Goal: Transaction & Acquisition: Purchase product/service

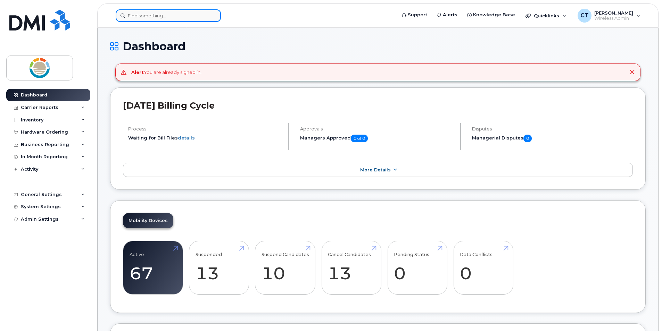
click at [203, 19] on input at bounding box center [168, 15] width 105 height 12
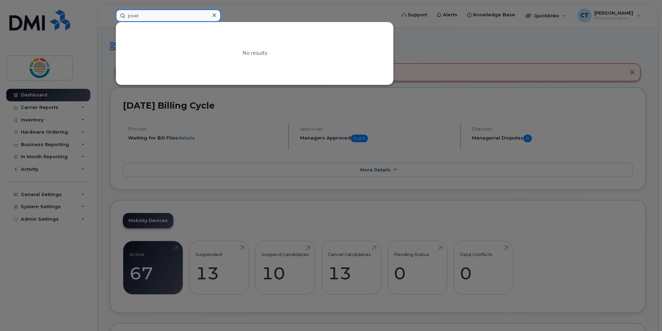
type input "pixel"
click at [35, 114] on div at bounding box center [331, 165] width 662 height 331
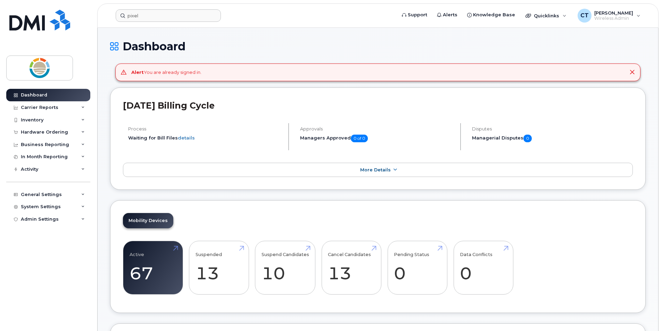
click at [114, 47] on icon at bounding box center [114, 46] width 8 height 12
click at [116, 48] on icon at bounding box center [114, 46] width 8 height 12
click at [568, 14] on div "Quicklinks" at bounding box center [545, 16] width 51 height 14
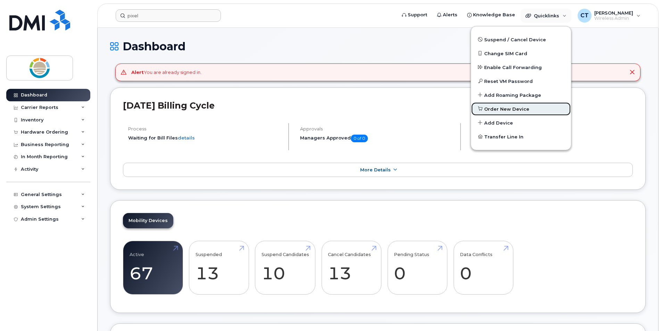
click at [521, 106] on span "Order New Device" at bounding box center [506, 109] width 45 height 7
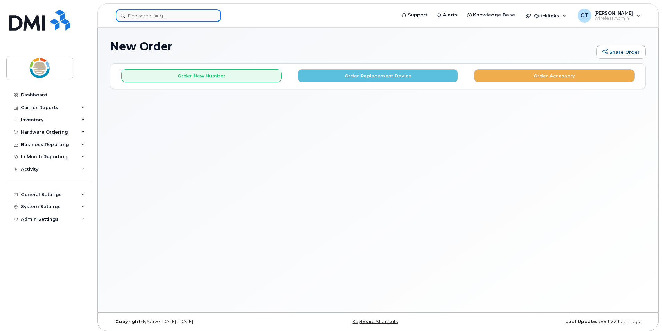
click at [167, 18] on input at bounding box center [168, 15] width 105 height 12
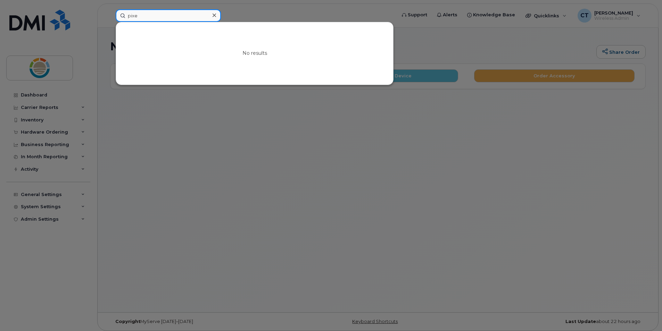
type input "pixe"
click at [271, 165] on div at bounding box center [331, 165] width 662 height 331
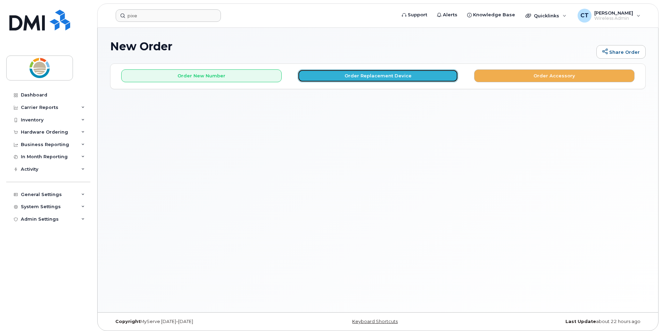
click at [356, 73] on button "Order Replacement Device" at bounding box center [377, 75] width 160 height 13
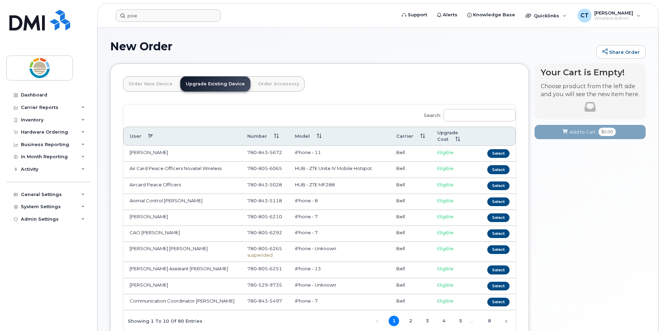
click at [151, 89] on link "Order New Device" at bounding box center [150, 83] width 55 height 15
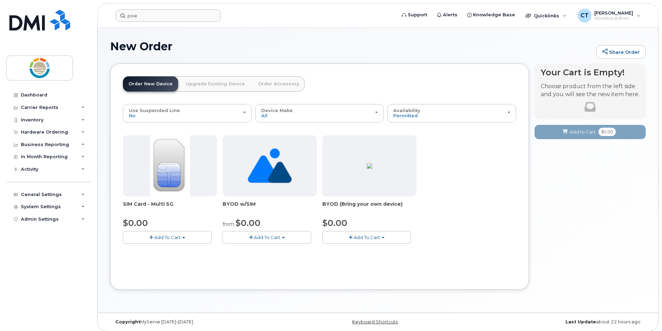
click at [216, 85] on link "Upgrade Existing Device" at bounding box center [215, 83] width 70 height 15
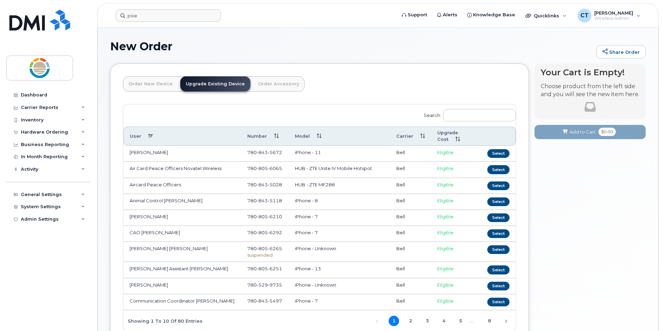
click at [164, 84] on link "Order New Device" at bounding box center [150, 83] width 55 height 15
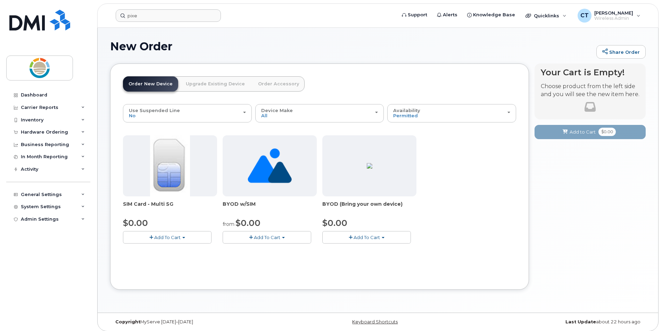
click at [218, 84] on link "Upgrade Existing Device" at bounding box center [215, 83] width 70 height 15
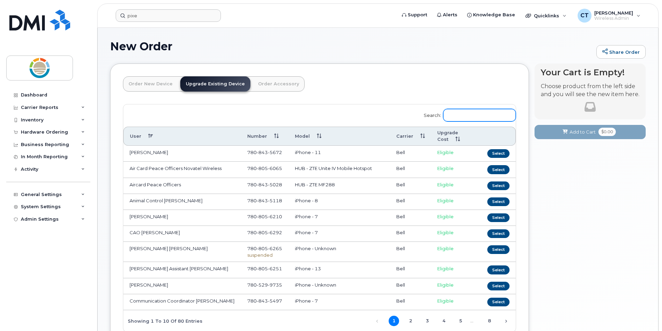
click at [470, 119] on input "Search:" at bounding box center [479, 115] width 73 height 12
type input "i"
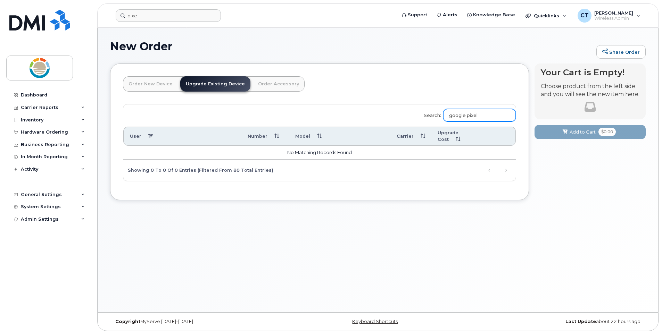
type input "google pixel"
click at [381, 296] on div "New Order Share Order × Share This Order If you want to allow others to create …" at bounding box center [378, 170] width 560 height 285
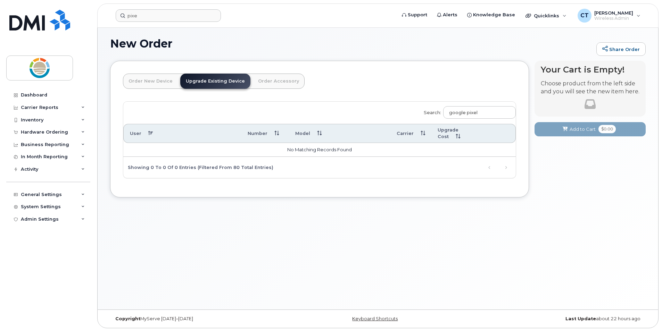
scroll to position [3, 0]
click at [47, 133] on div "Hardware Ordering" at bounding box center [44, 132] width 47 height 6
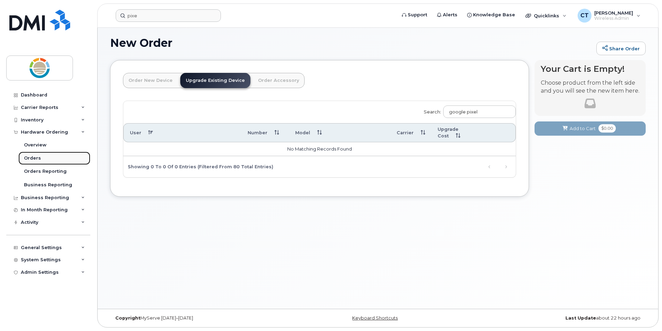
click at [36, 155] on link "Orders" at bounding box center [54, 158] width 72 height 13
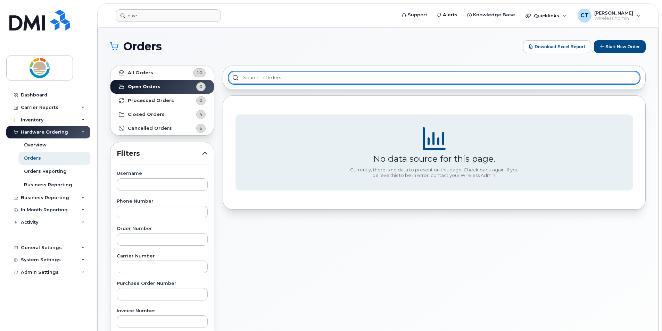
click at [278, 79] on input "text" at bounding box center [433, 78] width 411 height 12
click at [279, 79] on input "text" at bounding box center [433, 78] width 411 height 12
type input "pixel"
click at [235, 78] on input "pixel" at bounding box center [433, 78] width 411 height 12
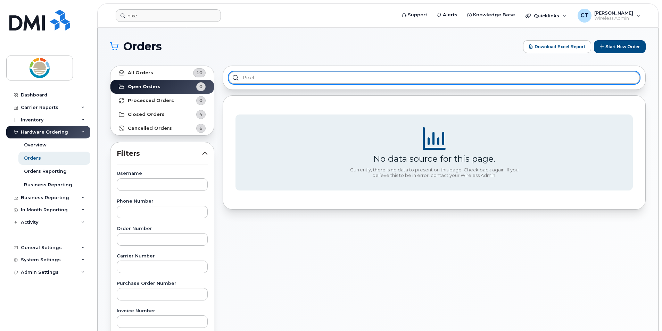
click at [255, 78] on input "pixel" at bounding box center [433, 78] width 411 height 12
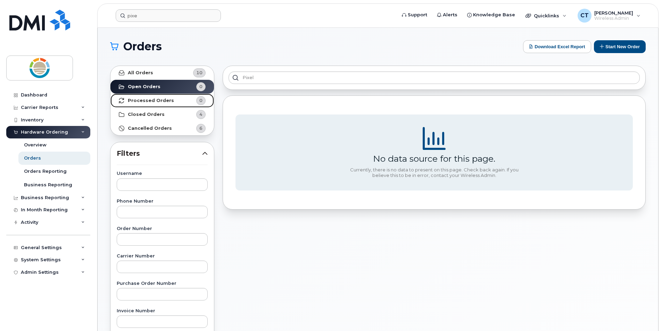
click at [169, 100] on link "Processed Orders 0" at bounding box center [161, 101] width 103 height 14
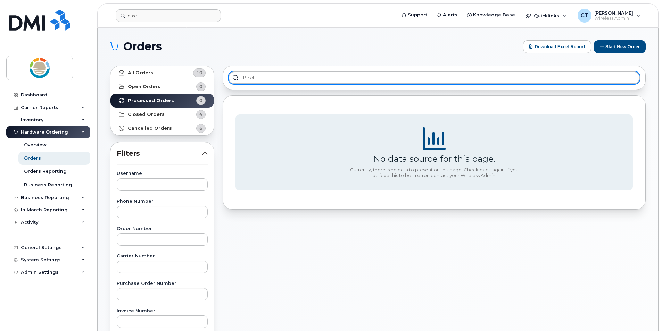
click at [275, 80] on input "pixel" at bounding box center [433, 78] width 411 height 12
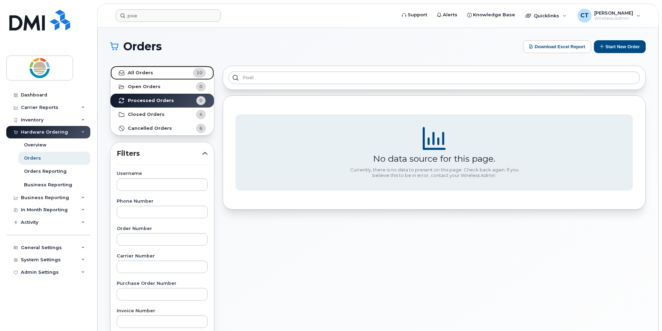
click at [149, 73] on strong "All Orders" at bounding box center [140, 73] width 25 height 6
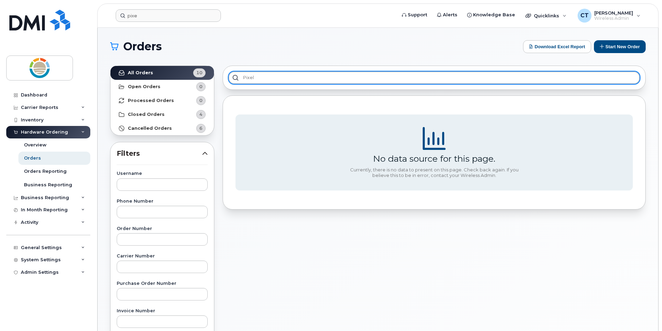
click at [298, 80] on input "pixel" at bounding box center [433, 78] width 411 height 12
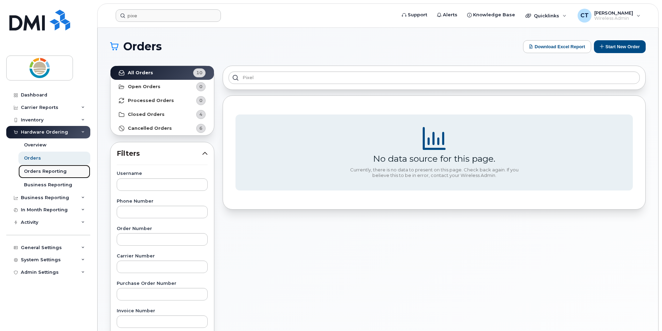
click at [51, 173] on div "Orders Reporting" at bounding box center [45, 171] width 43 height 6
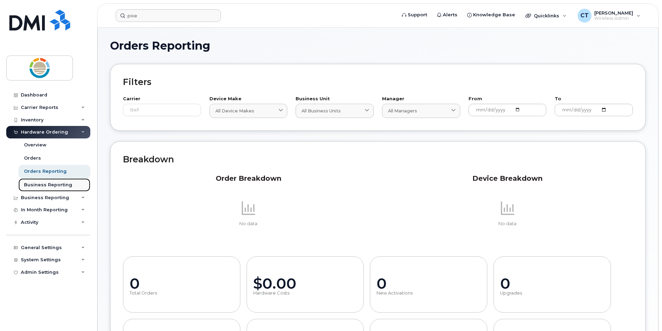
click at [56, 188] on link "Business Reporting" at bounding box center [54, 184] width 72 height 13
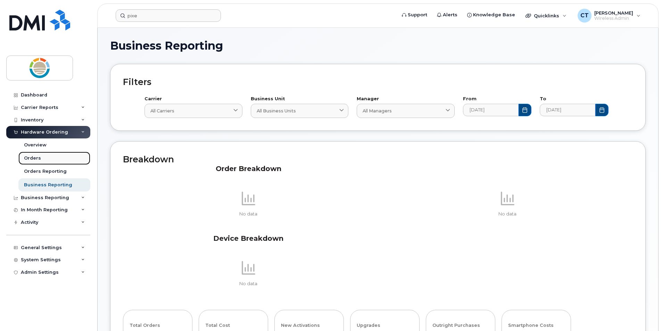
click at [31, 157] on div "Orders" at bounding box center [32, 158] width 17 height 6
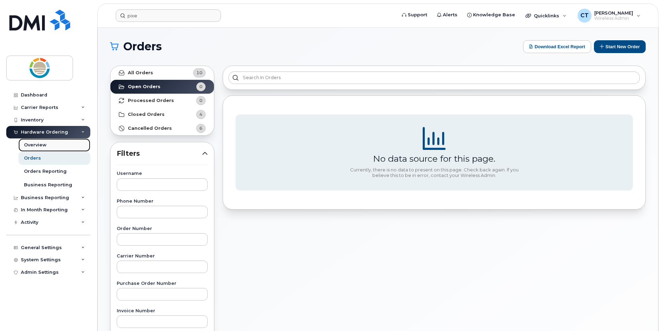
click at [37, 149] on link "Overview" at bounding box center [54, 145] width 72 height 13
click at [37, 148] on div "Overview" at bounding box center [35, 145] width 23 height 6
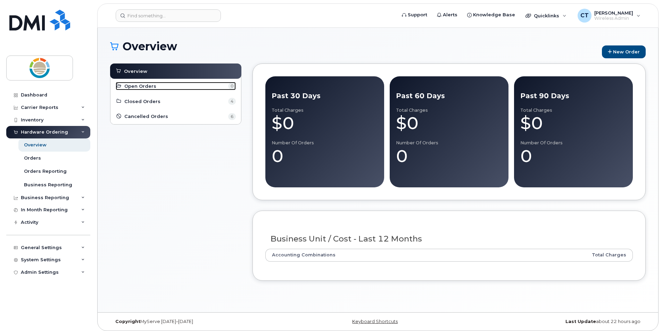
click at [149, 84] on span "Open Orders" at bounding box center [140, 86] width 32 height 7
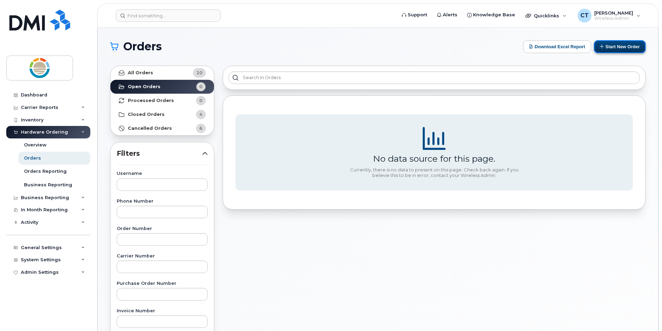
click at [610, 45] on button "Start New Order" at bounding box center [620, 46] width 52 height 13
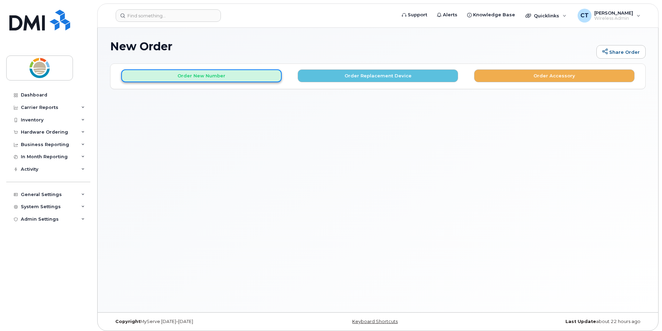
click at [218, 78] on button "Order New Number" at bounding box center [201, 75] width 160 height 13
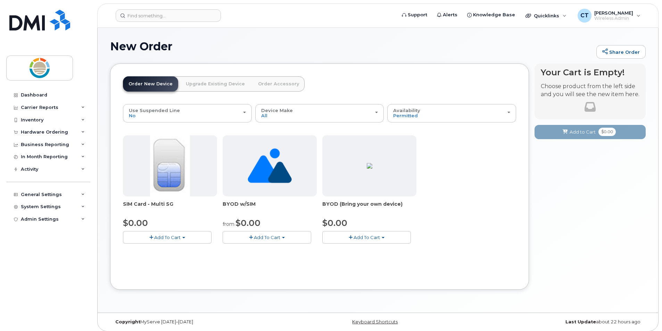
click at [383, 237] on span "button" at bounding box center [383, 237] width 3 height 1
click at [374, 251] on span "Model is available" at bounding box center [356, 251] width 40 height 6
click at [183, 240] on button "Add To Cart" at bounding box center [167, 237] width 89 height 12
click at [177, 250] on link "$0.00 - New Activation" at bounding box center [158, 250] width 66 height 9
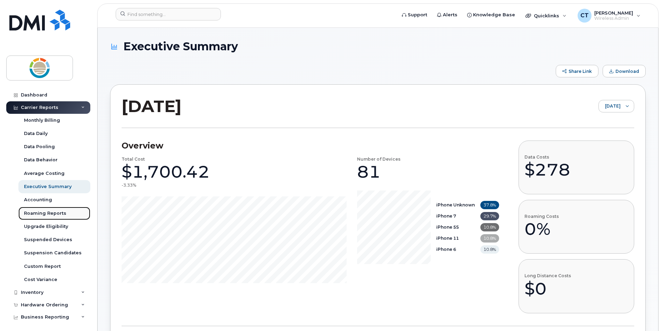
click at [52, 213] on div "Roaming Reports" at bounding box center [45, 213] width 42 height 6
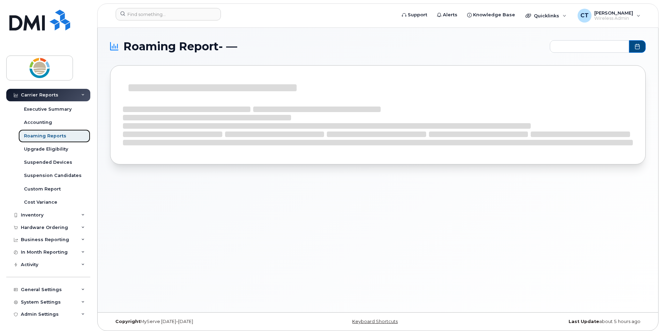
scroll to position [3, 0]
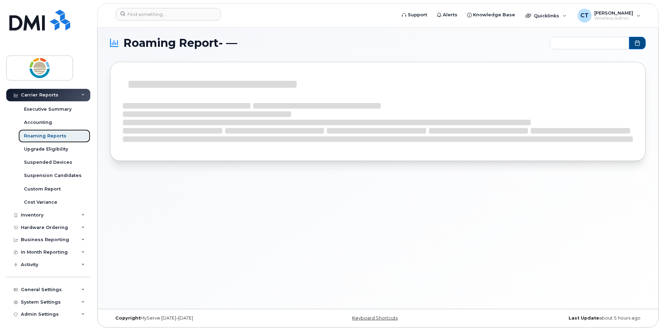
type input "2024-09 - 2025-08"
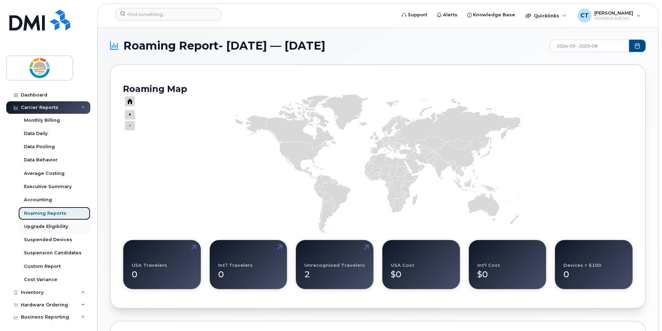
scroll to position [0, 0]
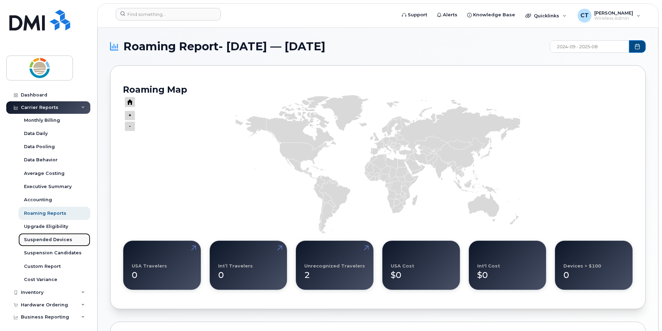
click at [61, 240] on div "Suspended Devices" at bounding box center [48, 240] width 48 height 6
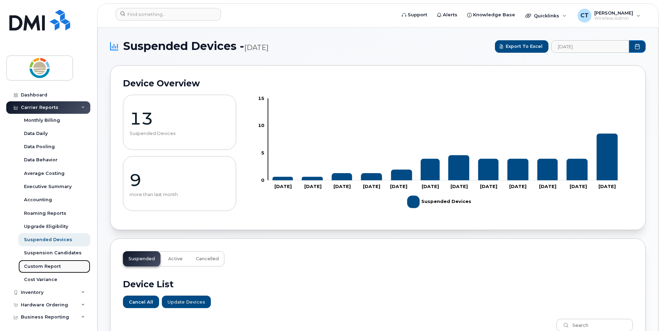
click at [55, 263] on div "Custom Report" at bounding box center [42, 266] width 37 height 6
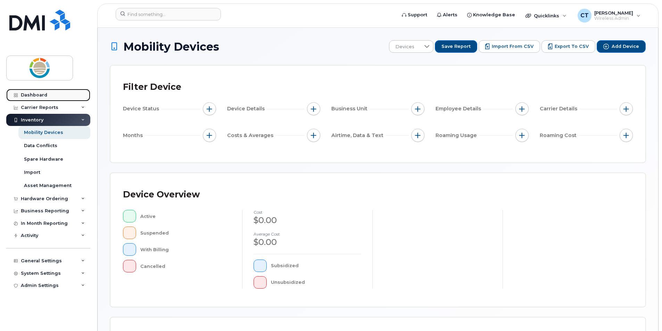
click at [41, 96] on div "Dashboard" at bounding box center [34, 95] width 26 height 6
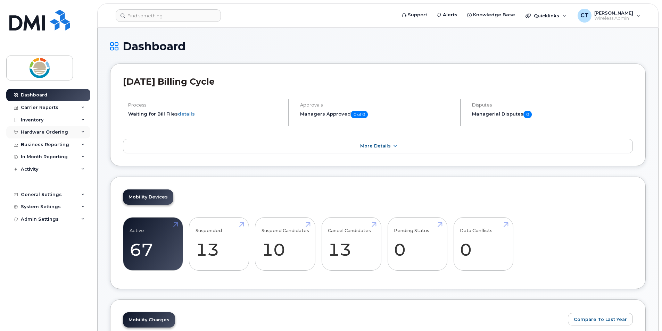
click at [52, 129] on div "Hardware Ordering" at bounding box center [44, 132] width 47 height 6
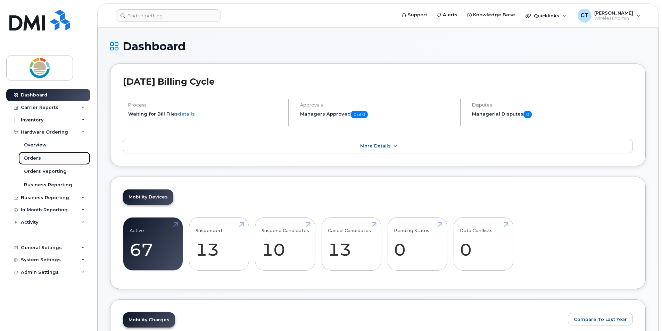
click at [36, 156] on div "Orders" at bounding box center [32, 158] width 17 height 6
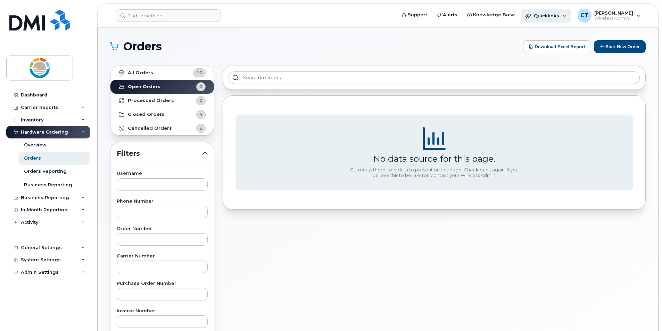
click at [565, 15] on div "Quicklinks" at bounding box center [545, 16] width 51 height 14
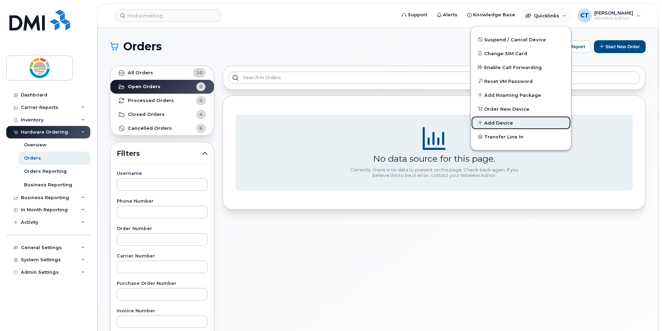
click at [506, 120] on span "Add Device" at bounding box center [498, 123] width 29 height 7
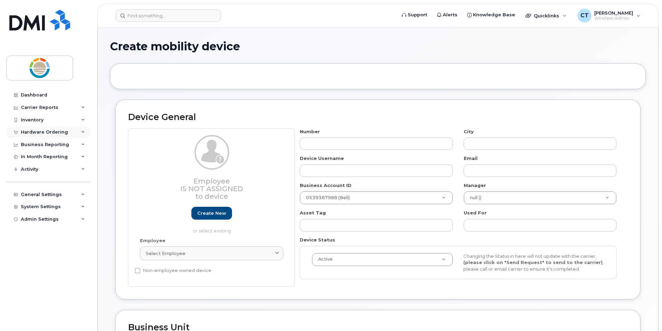
click at [82, 134] on icon at bounding box center [82, 132] width 3 height 3
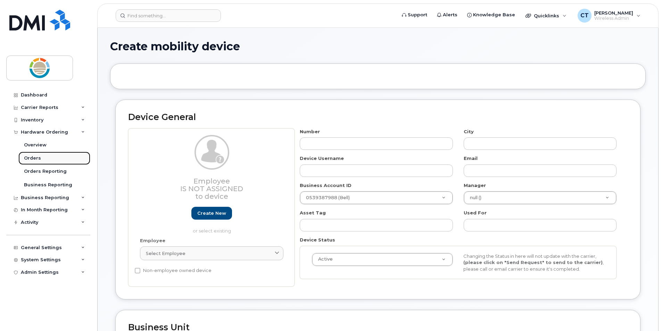
click at [39, 158] on div "Orders" at bounding box center [32, 158] width 17 height 6
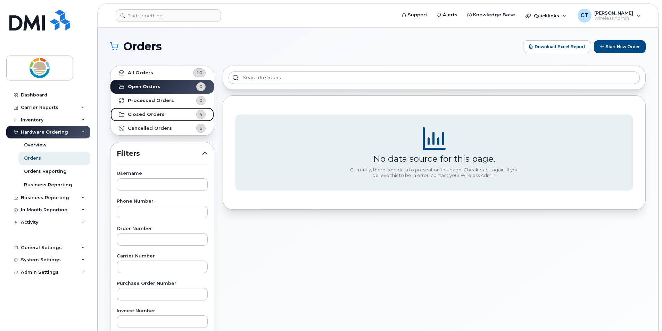
click at [159, 115] on strong "Closed Orders" at bounding box center [146, 115] width 37 height 6
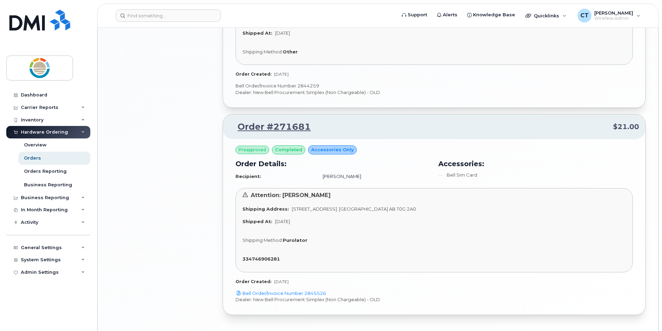
scroll to position [743, 0]
